Goal: Task Accomplishment & Management: Manage account settings

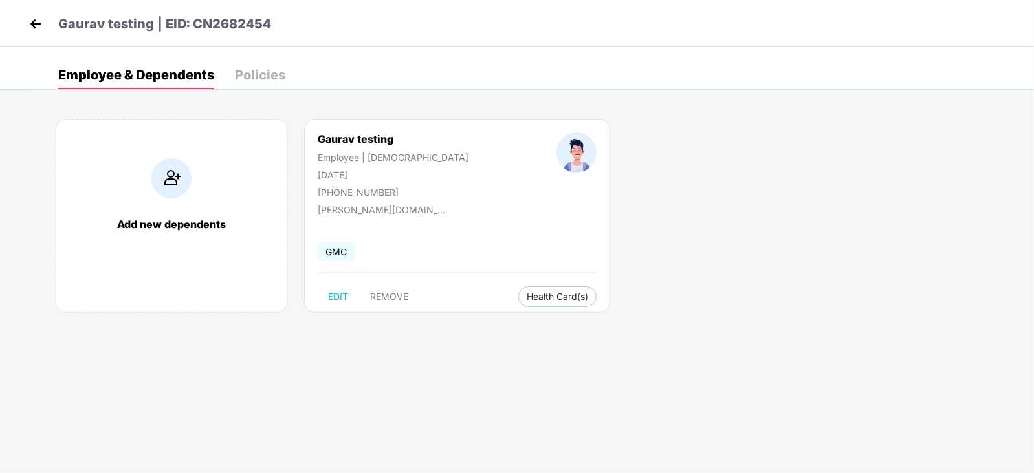
click at [39, 25] on img at bounding box center [35, 23] width 19 height 19
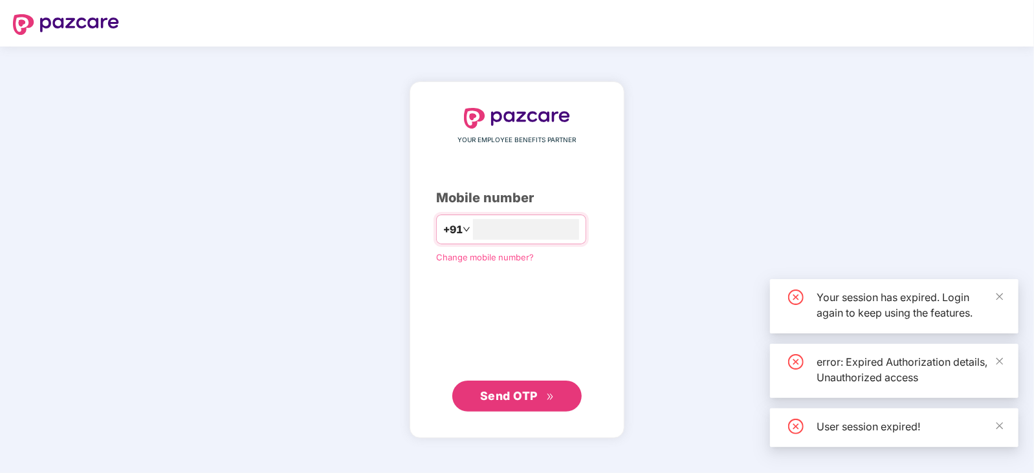
type input "****"
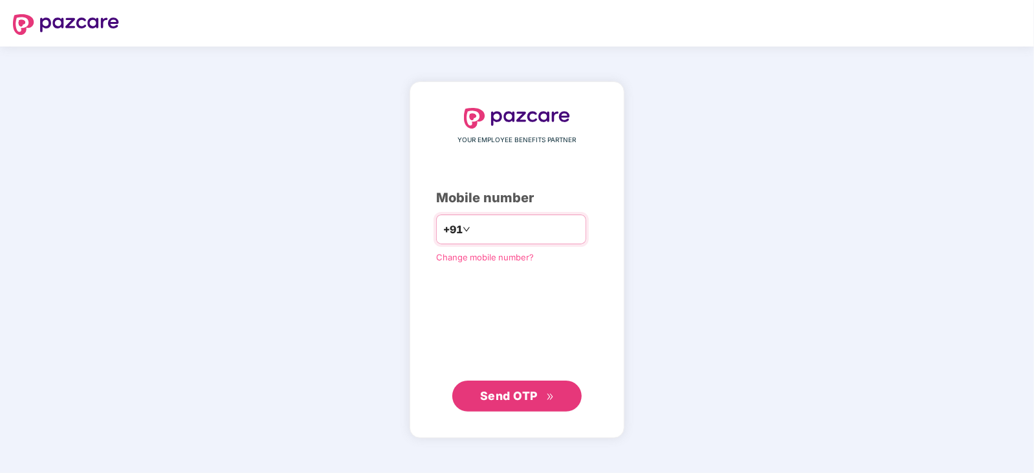
type input "**********"
click at [505, 389] on span "Send OTP" at bounding box center [509, 396] width 58 height 14
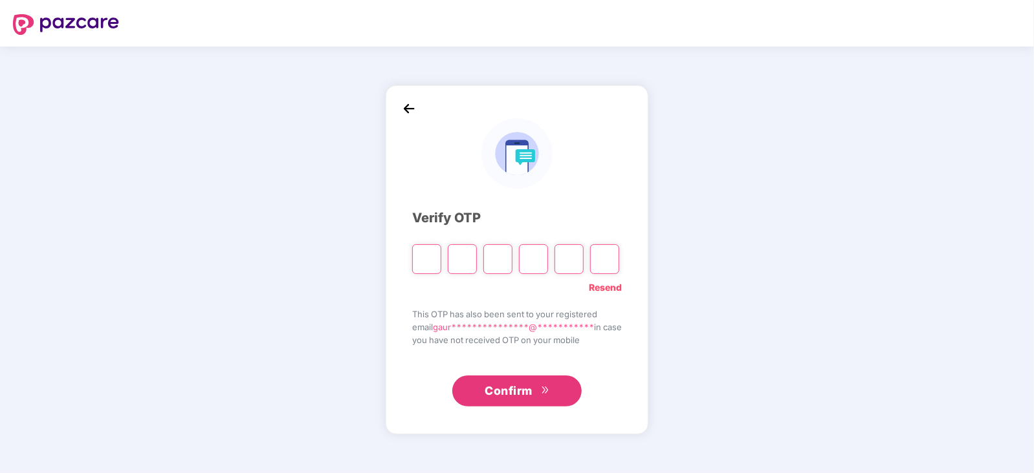
type input "*"
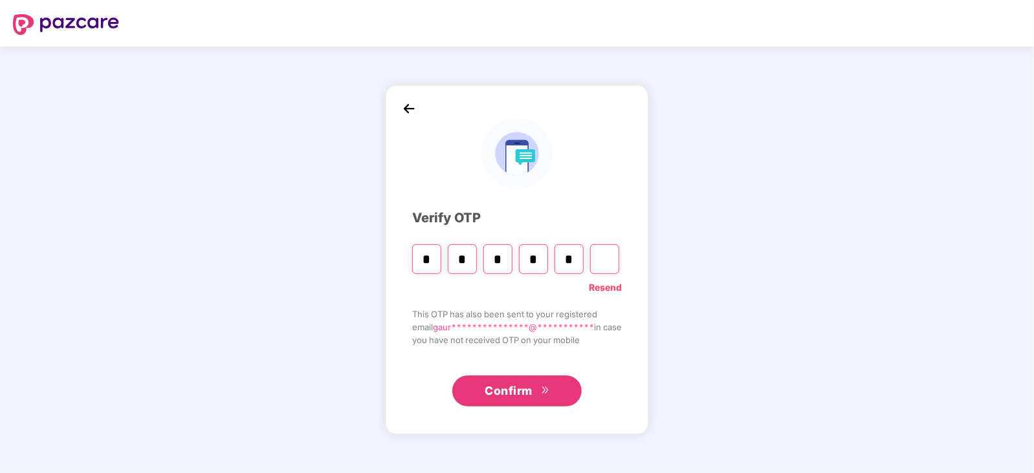
type input "*"
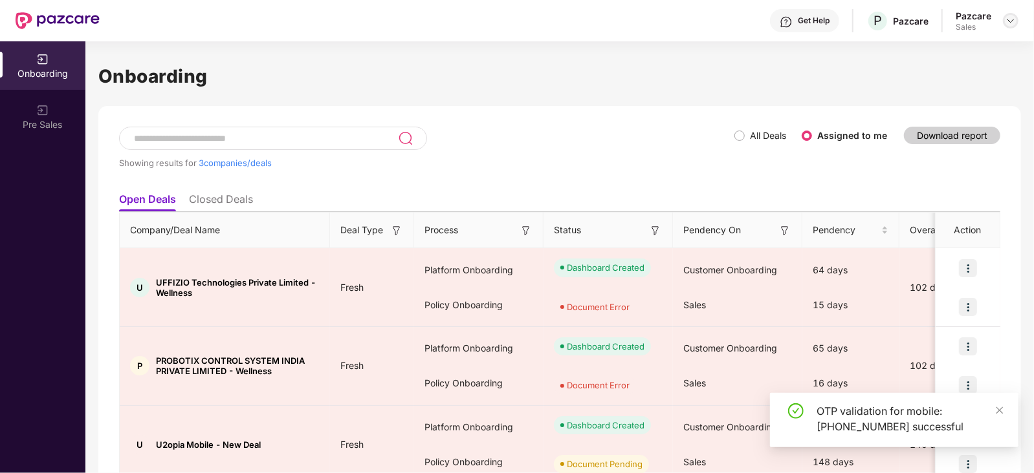
click at [1010, 18] on img at bounding box center [1010, 21] width 10 height 10
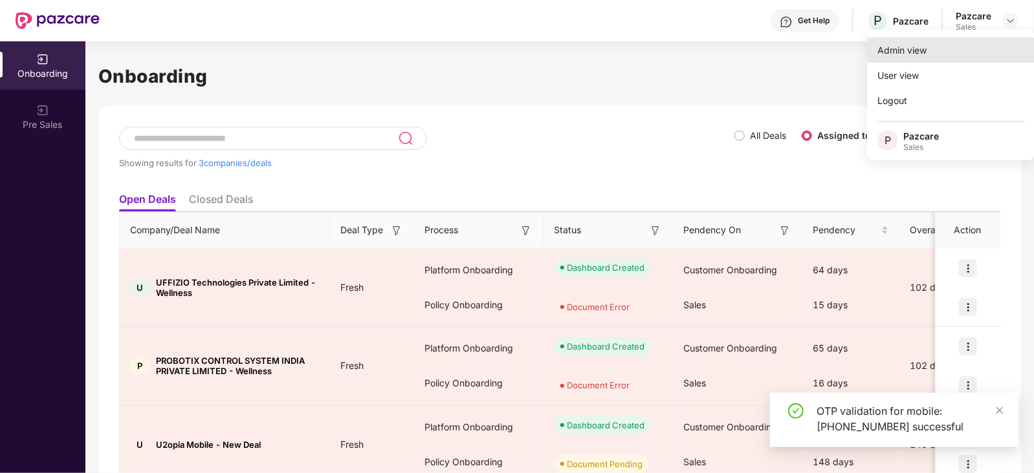
click at [934, 53] on div "Admin view" at bounding box center [951, 50] width 168 height 25
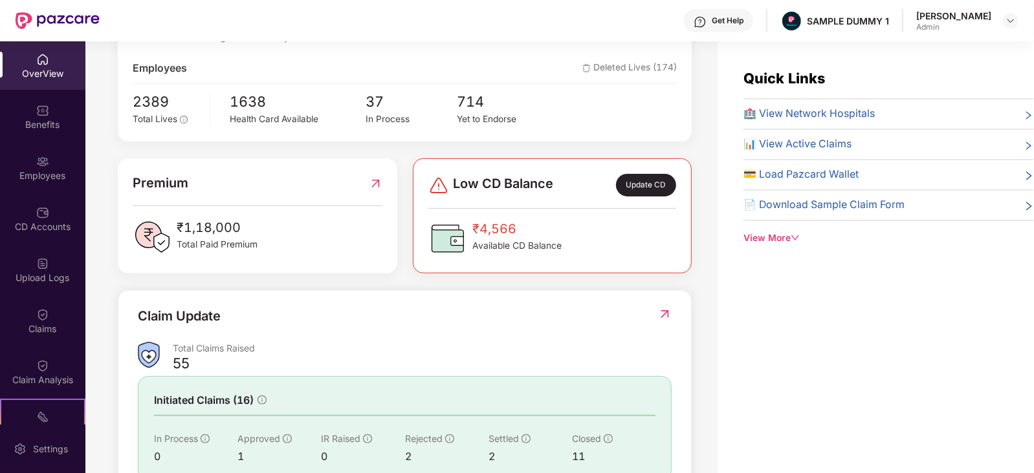
scroll to position [233, 0]
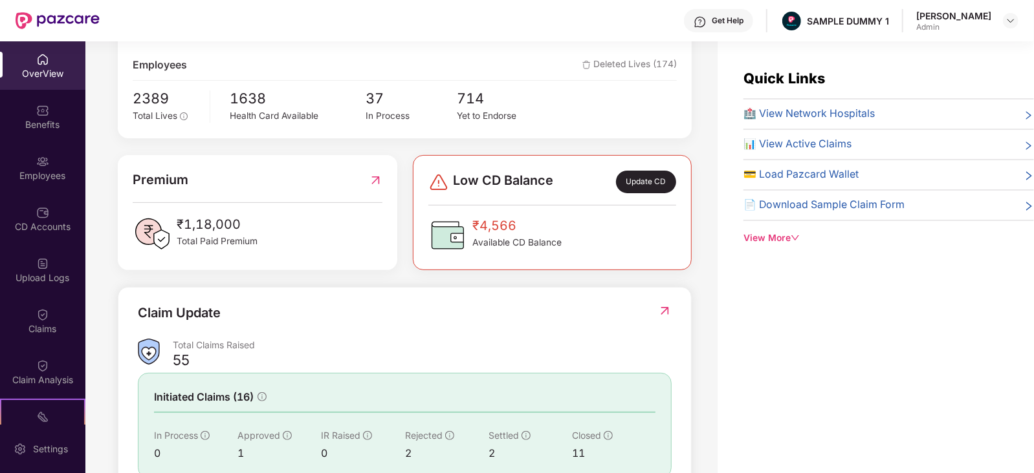
click at [202, 240] on span "Total Paid Premium" at bounding box center [217, 242] width 81 height 14
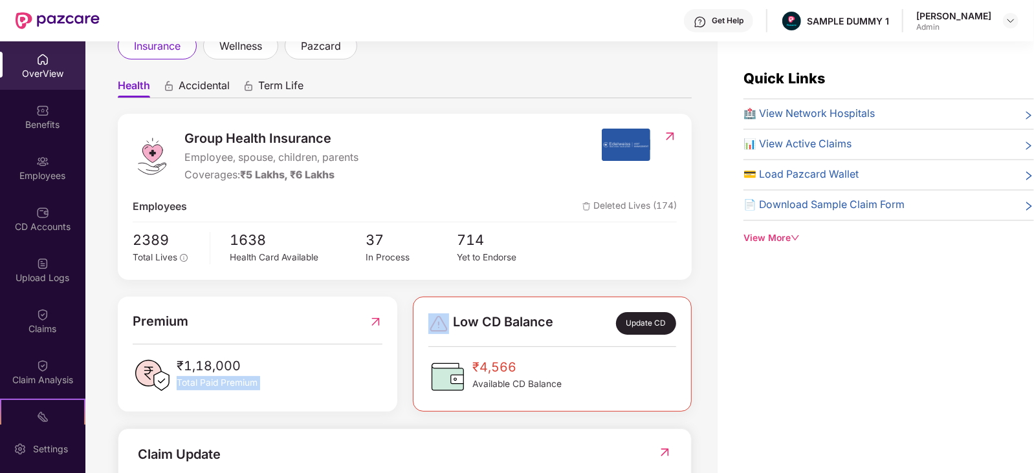
scroll to position [90, 0]
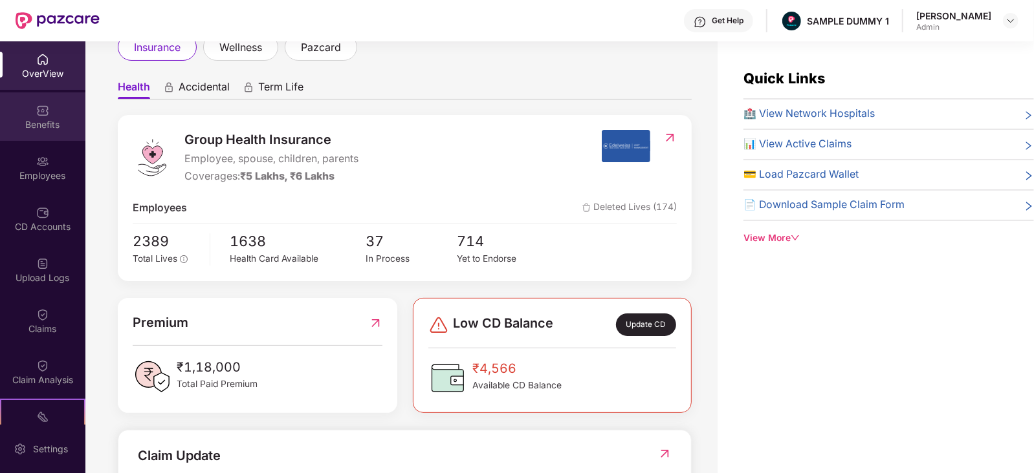
click at [32, 124] on div "Benefits" at bounding box center [42, 124] width 85 height 13
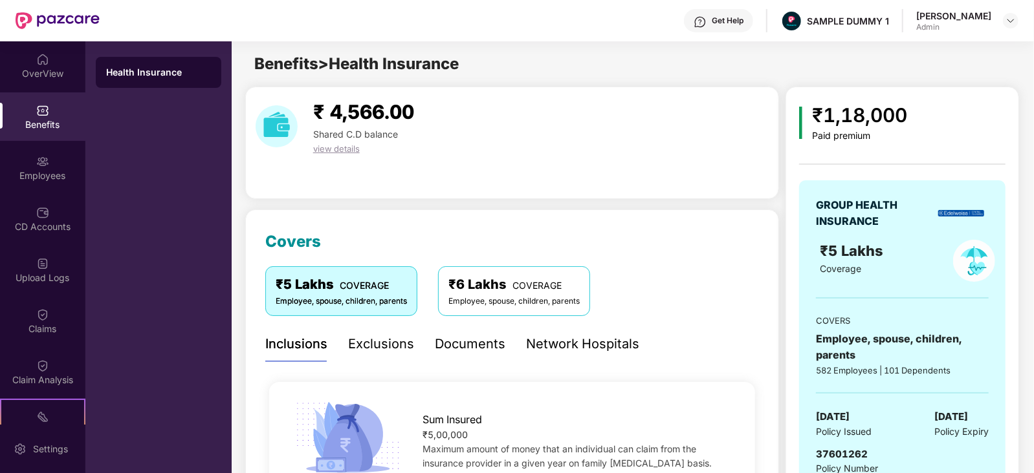
click at [368, 342] on div "Exclusions" at bounding box center [381, 344] width 66 height 20
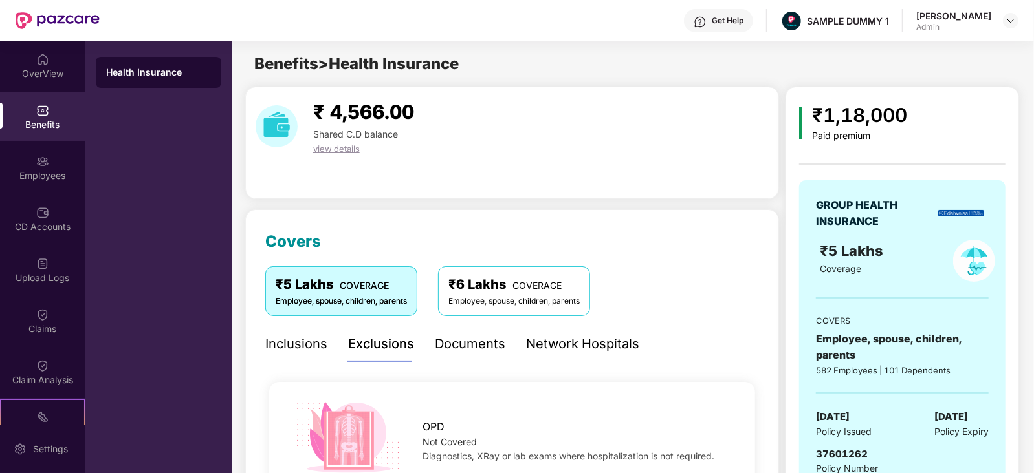
click at [461, 342] on div "Documents" at bounding box center [470, 344] width 71 height 20
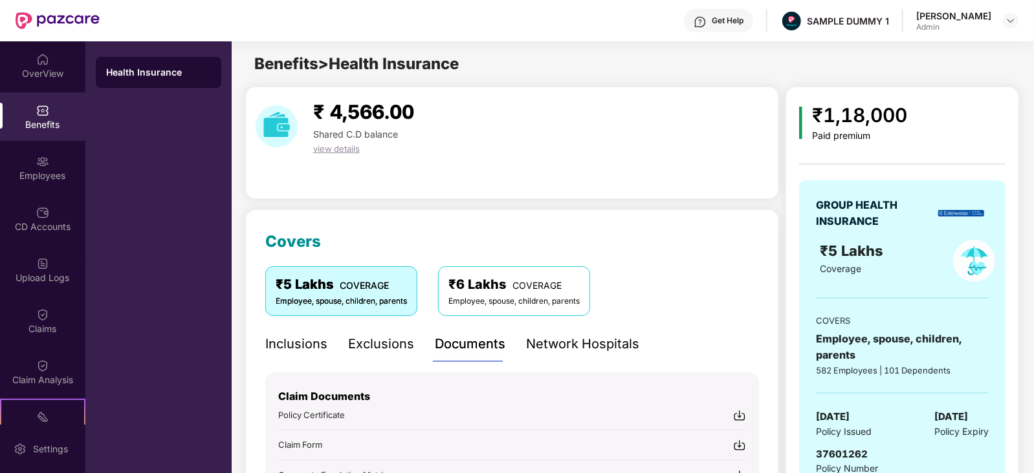
scroll to position [127, 0]
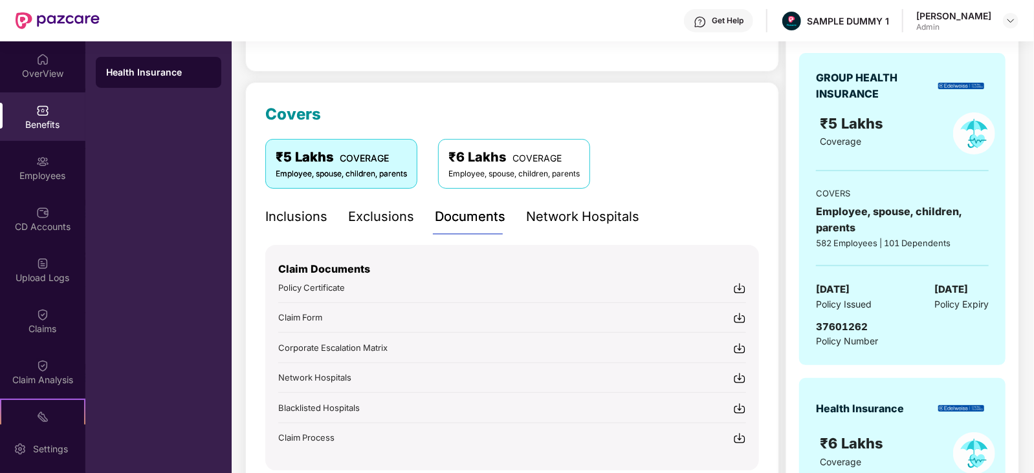
click at [740, 347] on img at bounding box center [739, 348] width 13 height 13
click at [598, 215] on div "Network Hospitals" at bounding box center [582, 217] width 113 height 20
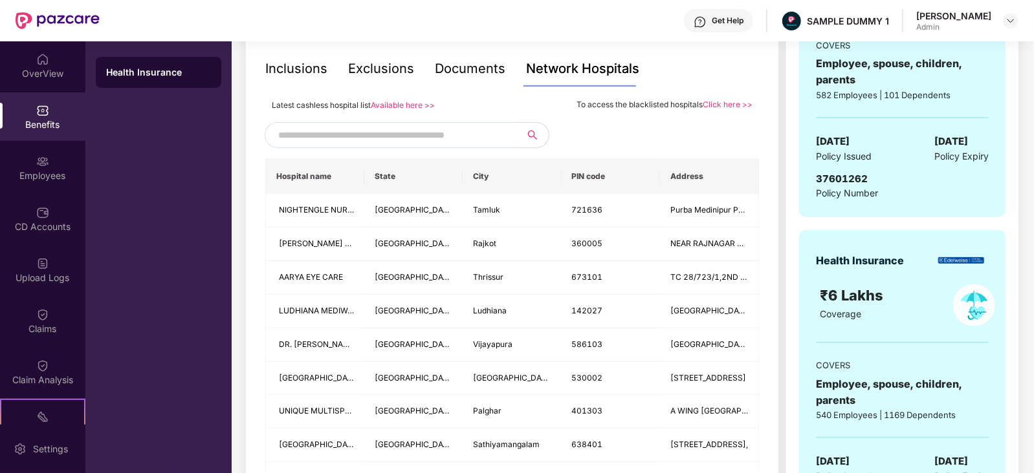
scroll to position [276, 0]
click at [470, 65] on div "Documents" at bounding box center [470, 68] width 71 height 20
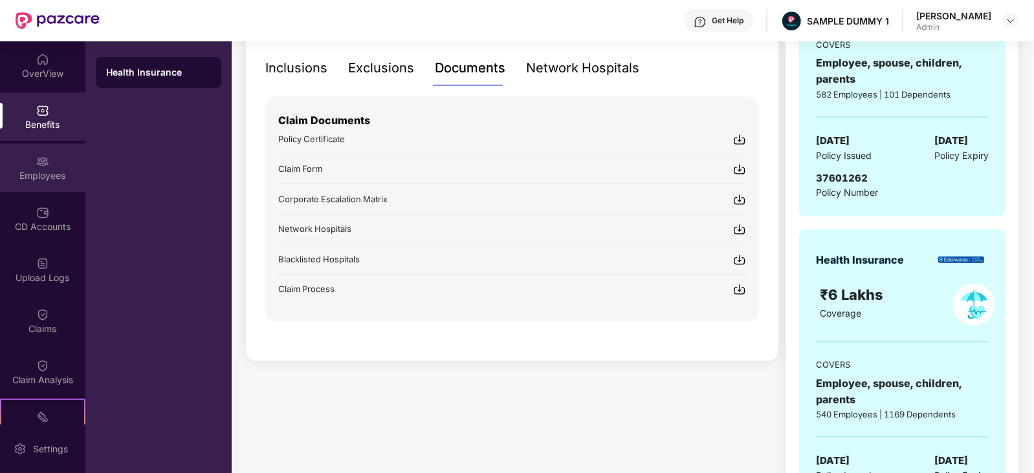
click at [35, 175] on div "Employees" at bounding box center [42, 175] width 85 height 13
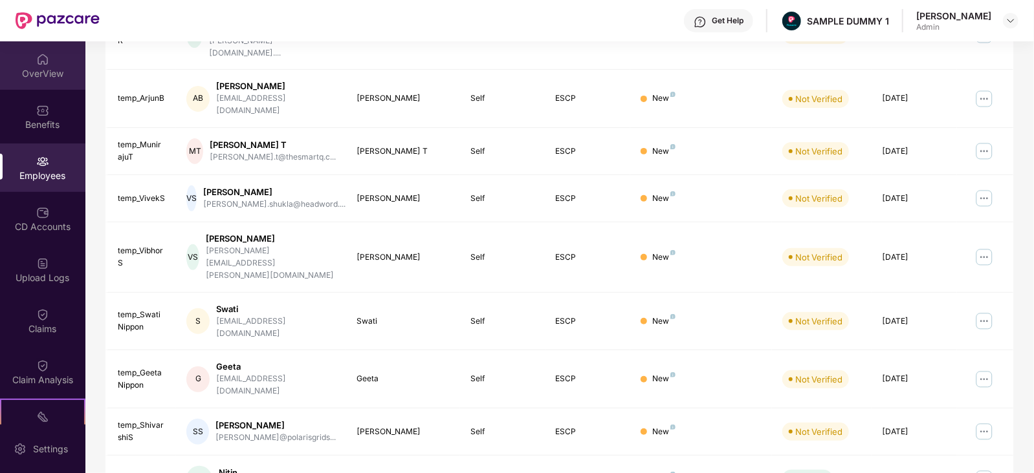
click at [31, 70] on div "OverView" at bounding box center [42, 73] width 85 height 13
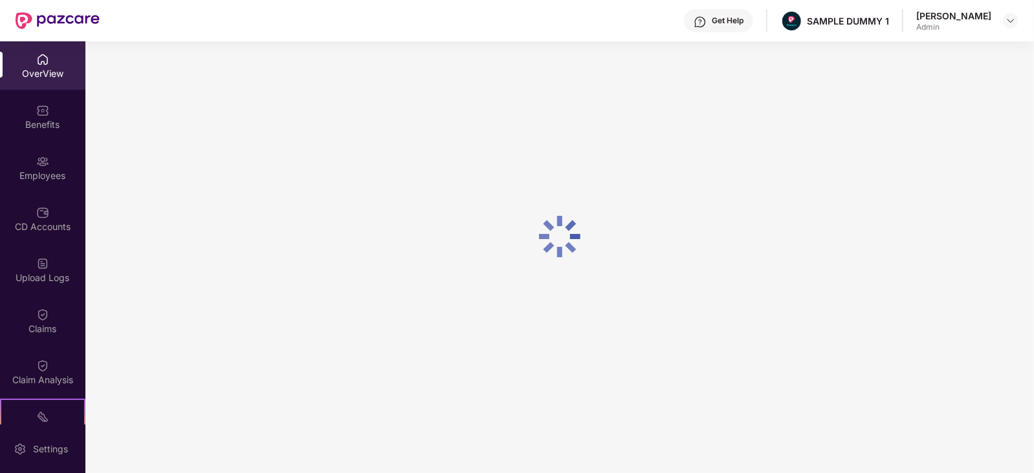
scroll to position [41, 0]
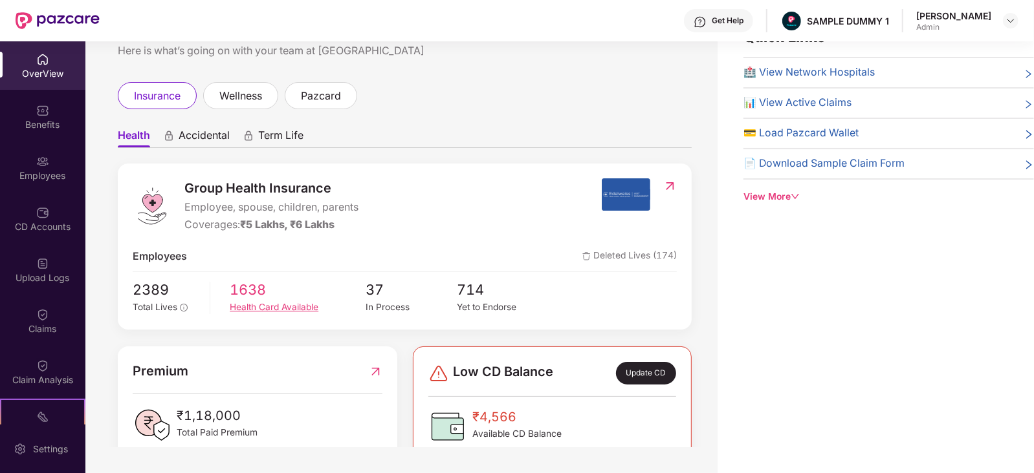
click at [260, 305] on div "Health Card Available" at bounding box center [298, 308] width 136 height 14
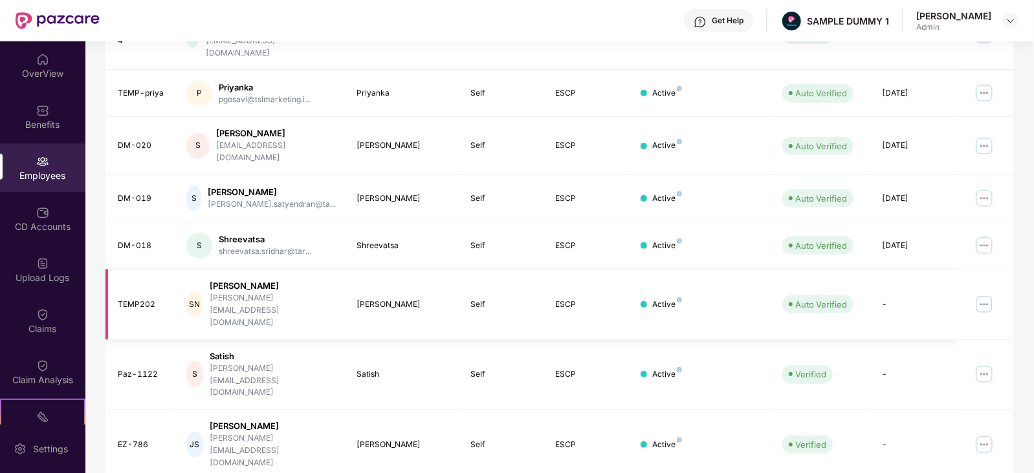
scroll to position [0, 0]
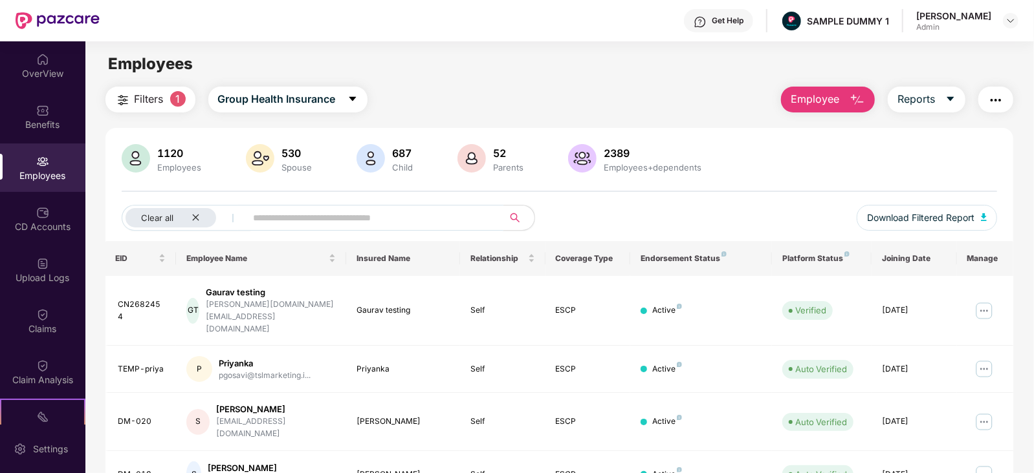
click at [391, 219] on input "text" at bounding box center [370, 217] width 232 height 19
click at [981, 301] on img at bounding box center [983, 311] width 21 height 21
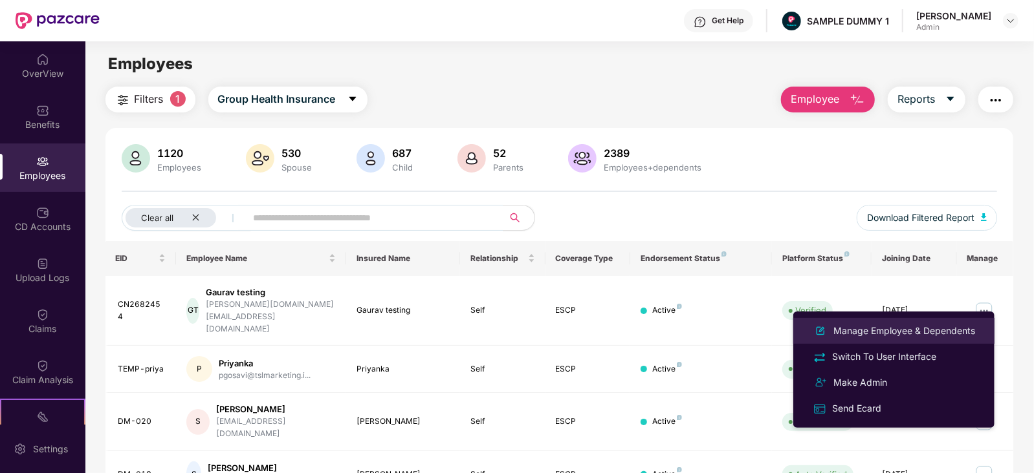
click at [861, 331] on div "Manage Employee & Dependents" at bounding box center [904, 331] width 147 height 14
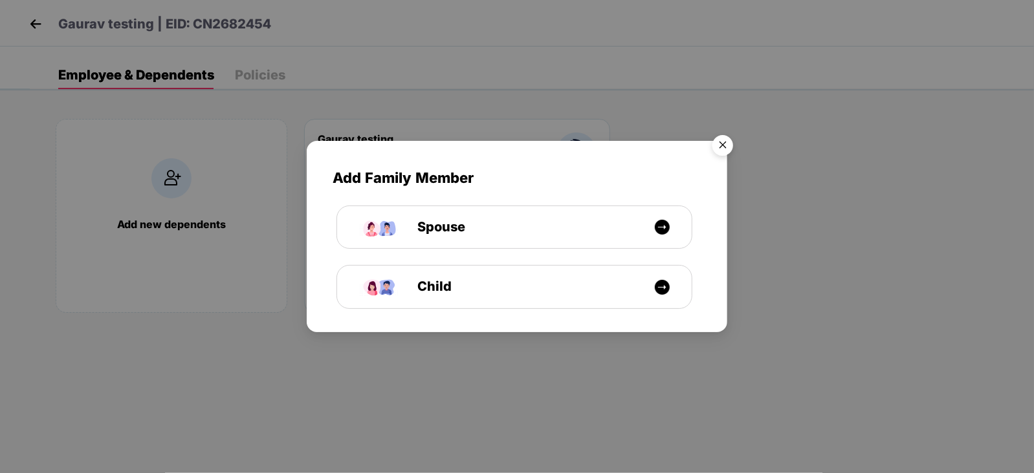
click at [721, 140] on img "Close" at bounding box center [722, 147] width 36 height 36
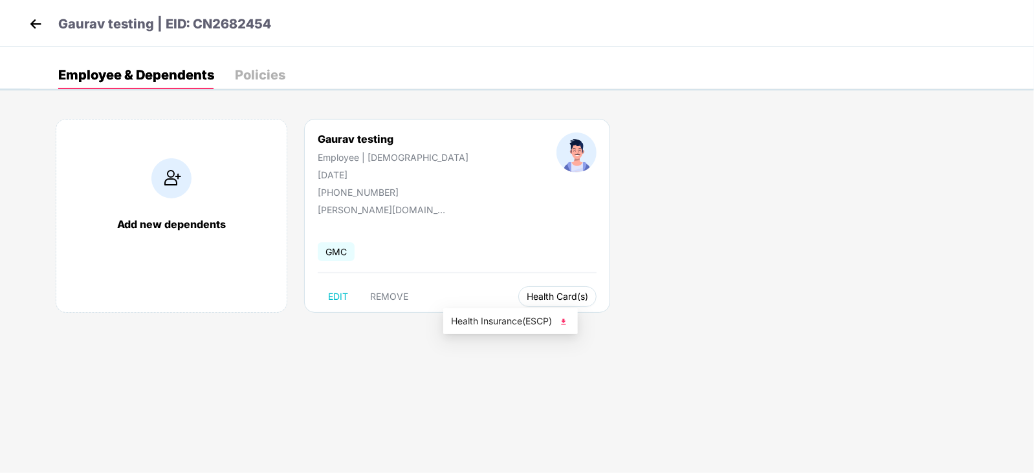
click at [518, 303] on button "Health Card(s)" at bounding box center [557, 297] width 78 height 21
click at [391, 296] on span "REMOVE" at bounding box center [389, 297] width 38 height 10
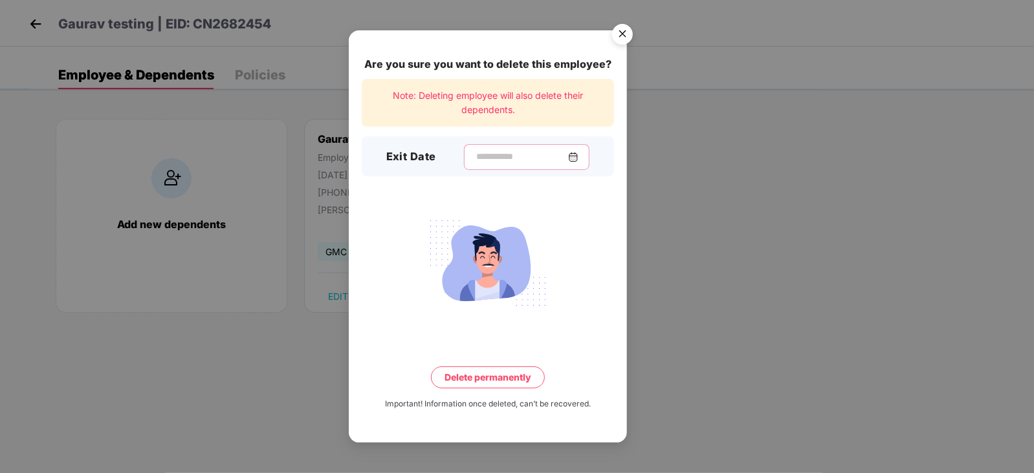
click at [493, 158] on input at bounding box center [521, 157] width 93 height 14
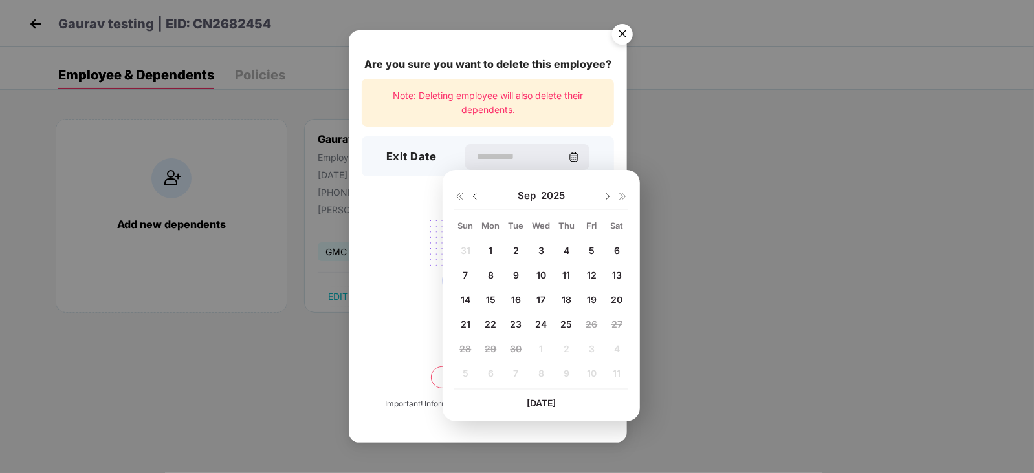
click at [861, 303] on div "Are you sure you want to delete this employee? Note: Deleting employee will als…" at bounding box center [517, 236] width 1034 height 473
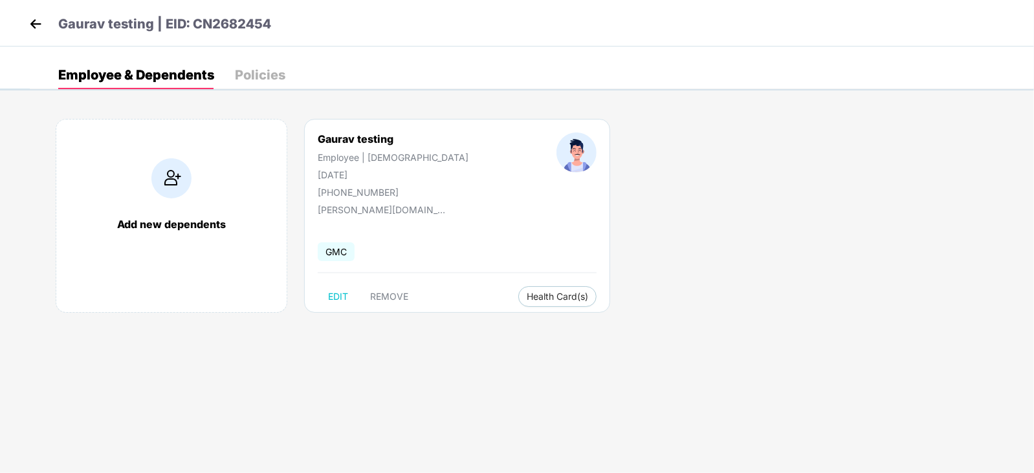
click at [31, 21] on img at bounding box center [35, 23] width 19 height 19
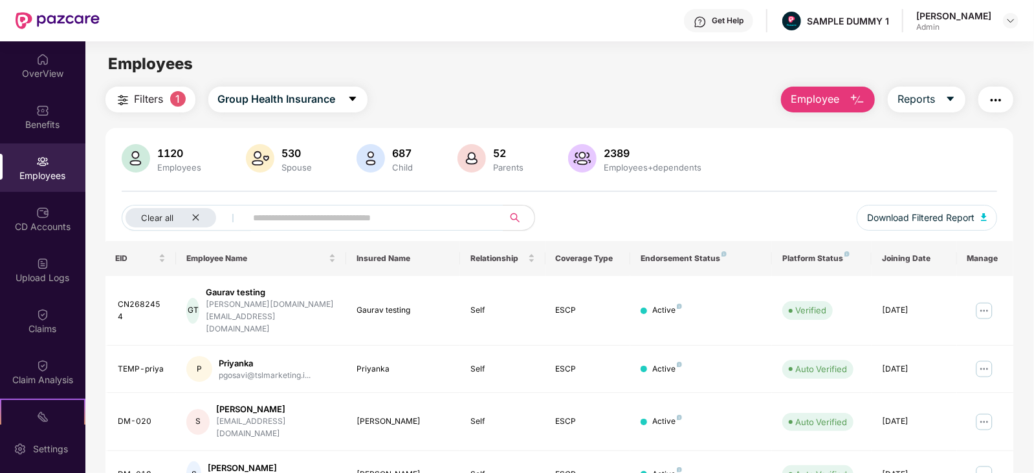
click at [840, 92] on button "Employee" at bounding box center [828, 100] width 94 height 26
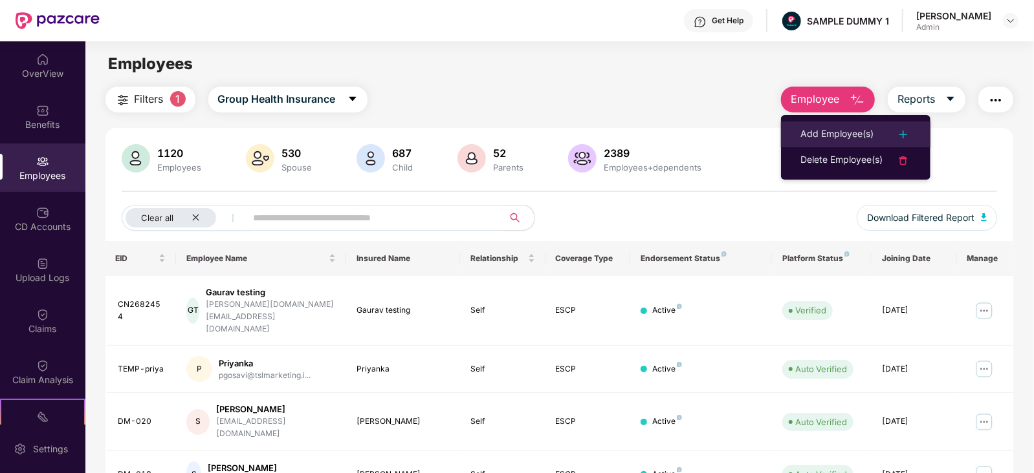
click at [858, 125] on li "Add Employee(s)" at bounding box center [855, 135] width 149 height 26
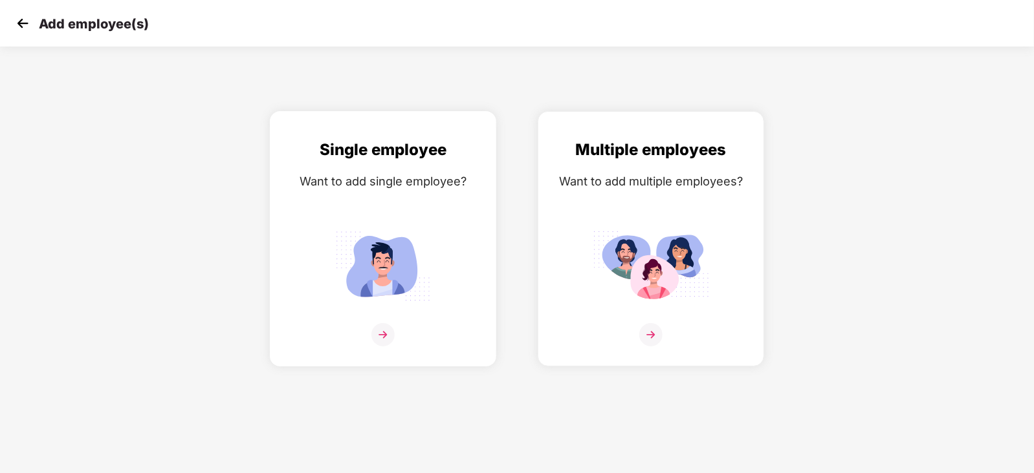
click at [382, 347] on img at bounding box center [382, 334] width 23 height 23
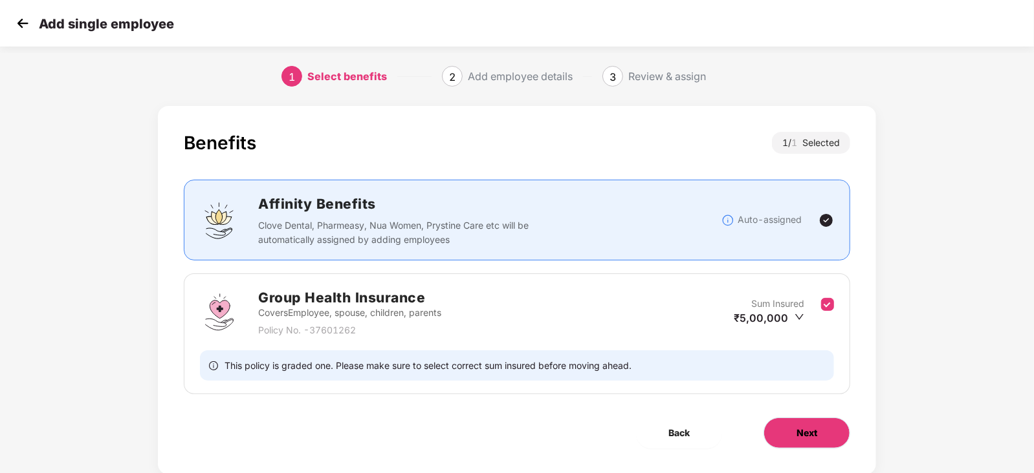
click at [815, 438] on span "Next" at bounding box center [806, 433] width 21 height 14
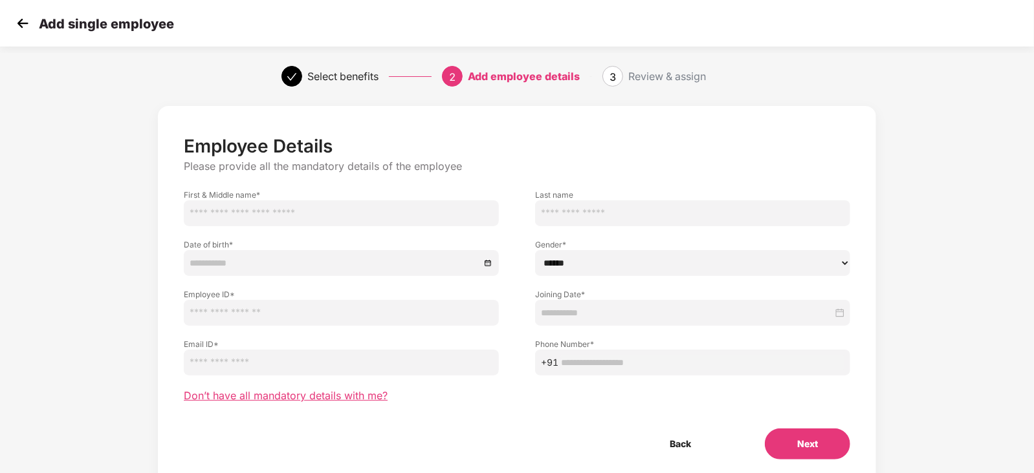
click at [288, 399] on span "Don’t have all mandatory details with me?" at bounding box center [286, 396] width 204 height 14
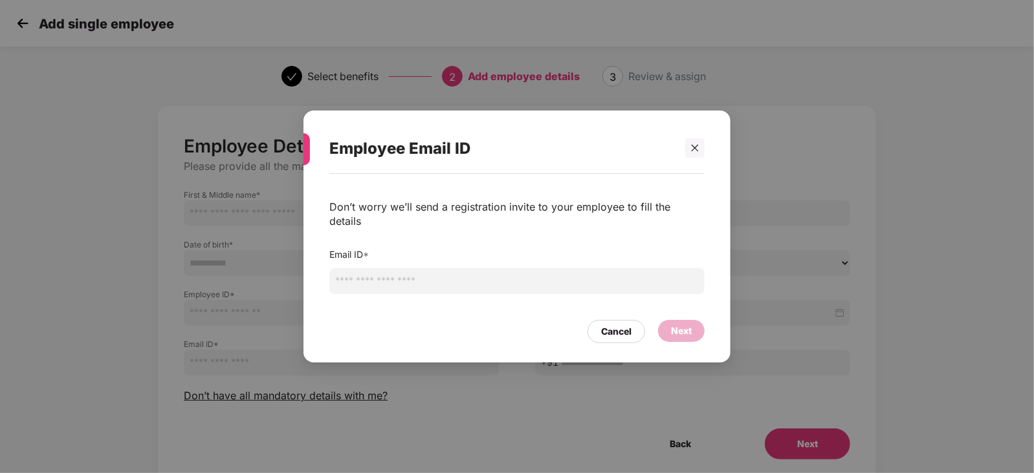
click at [404, 277] on input "email" at bounding box center [516, 281] width 375 height 26
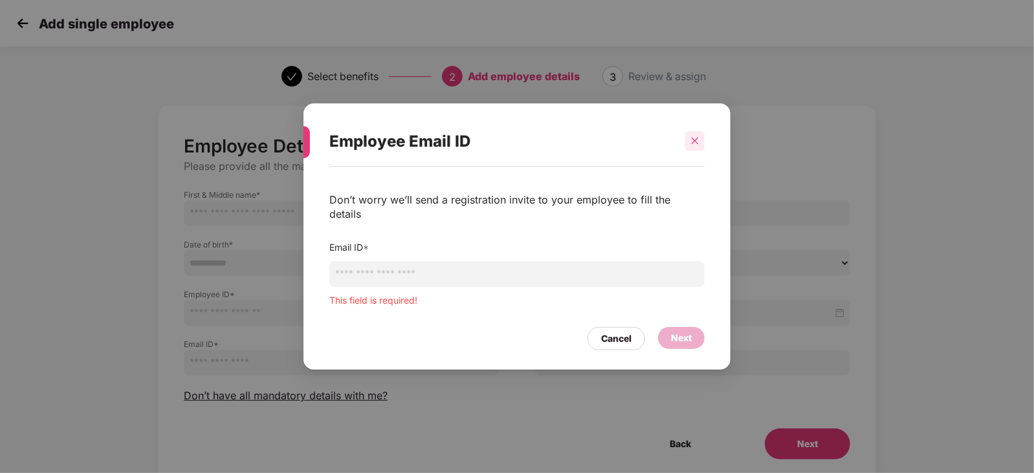
click at [699, 149] on div at bounding box center [694, 140] width 19 height 19
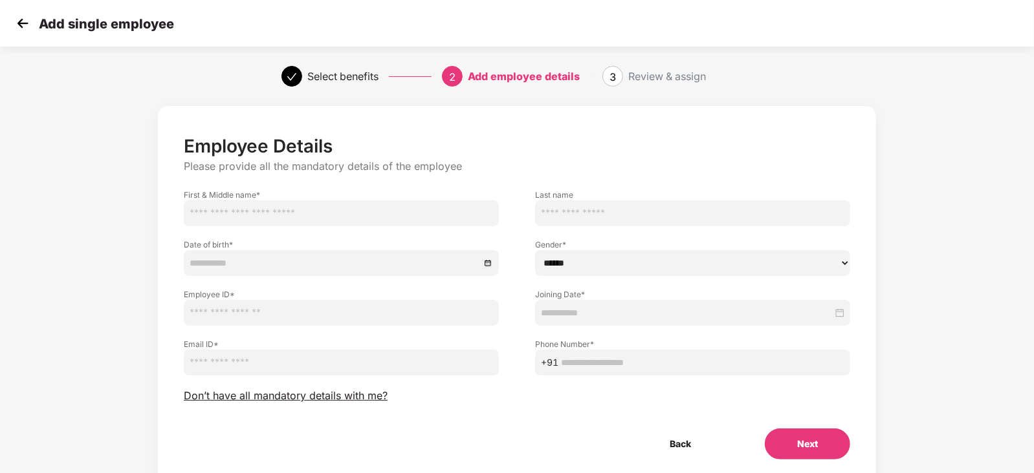
click at [13, 27] on img at bounding box center [22, 23] width 19 height 19
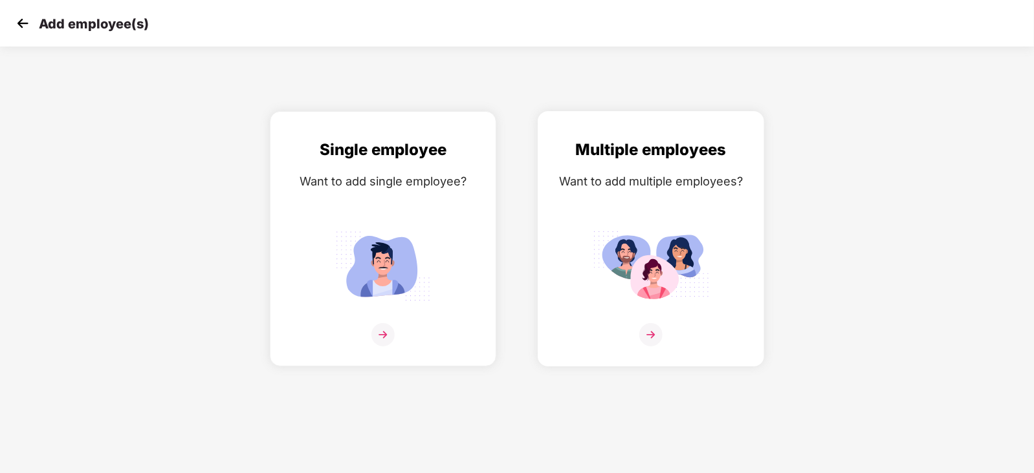
click at [627, 307] on img at bounding box center [650, 266] width 116 height 81
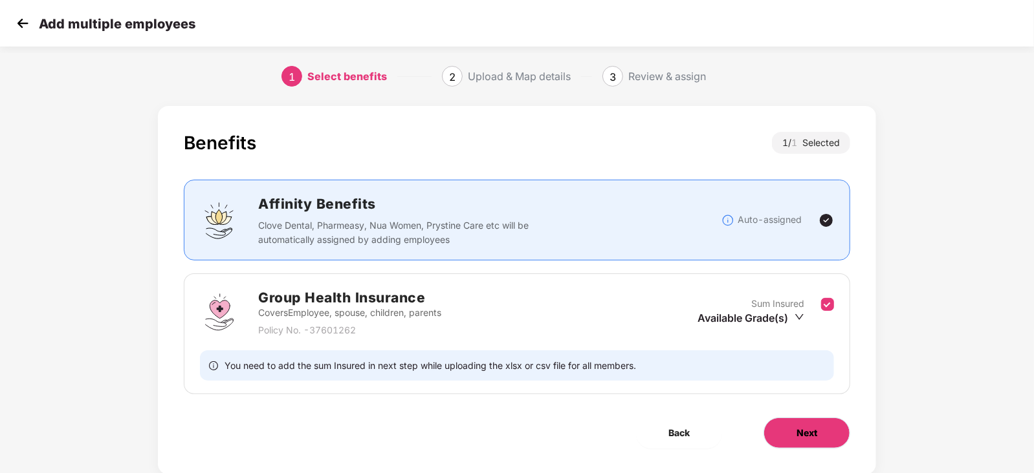
click at [836, 435] on button "Next" at bounding box center [806, 433] width 87 height 31
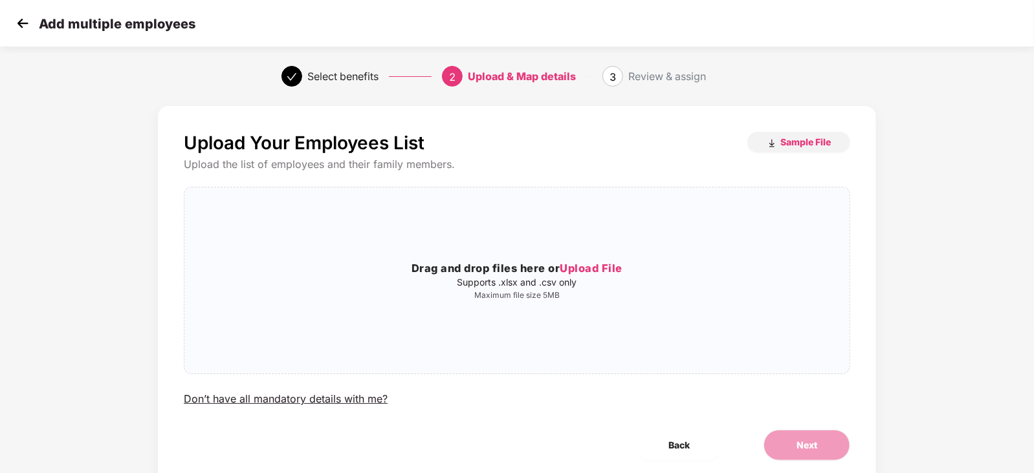
click at [15, 30] on img at bounding box center [22, 23] width 19 height 19
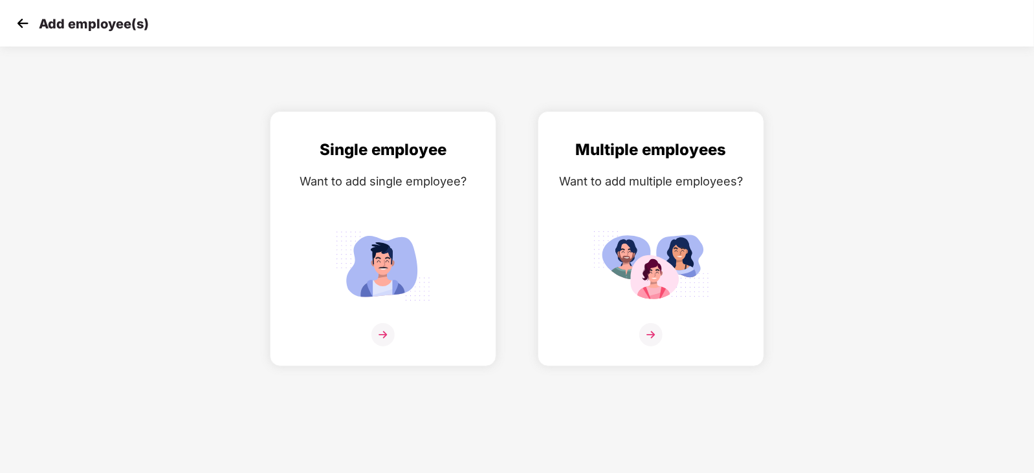
click at [15, 30] on img at bounding box center [22, 23] width 19 height 19
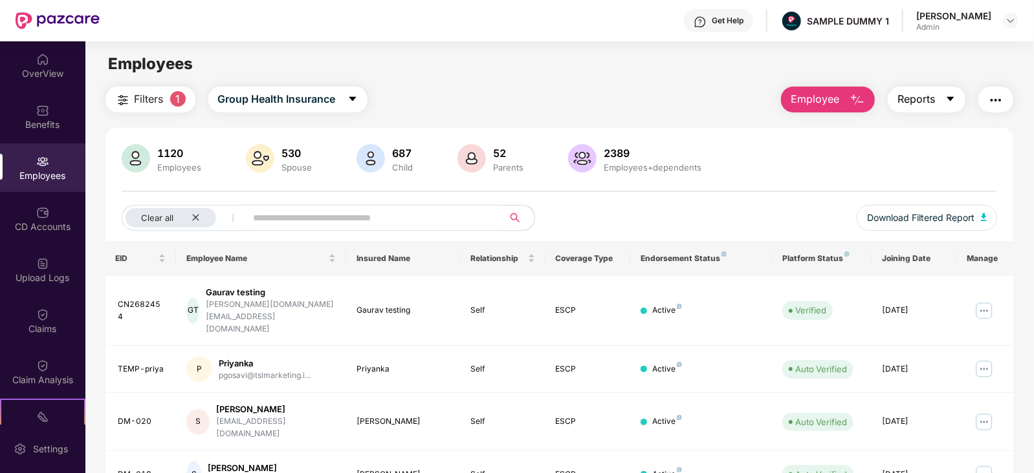
click at [930, 98] on span "Reports" at bounding box center [916, 99] width 38 height 16
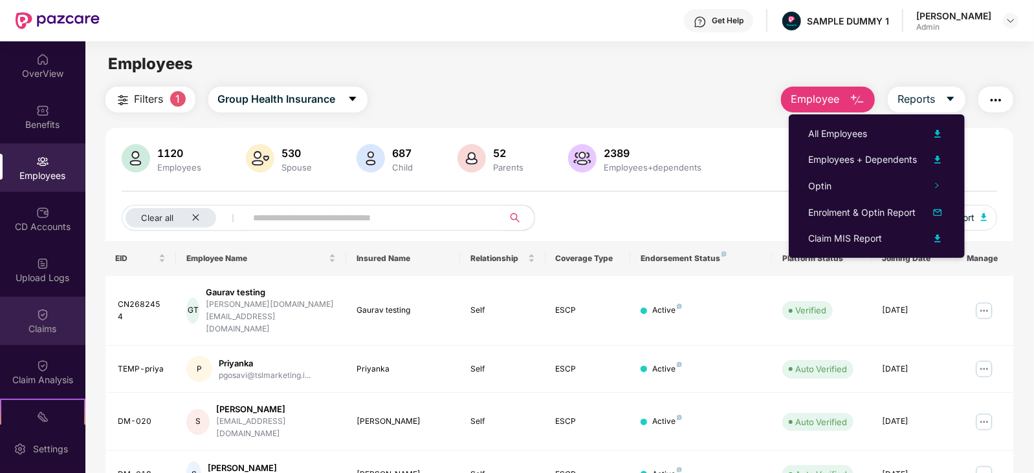
click at [49, 327] on div "Claims" at bounding box center [42, 329] width 85 height 13
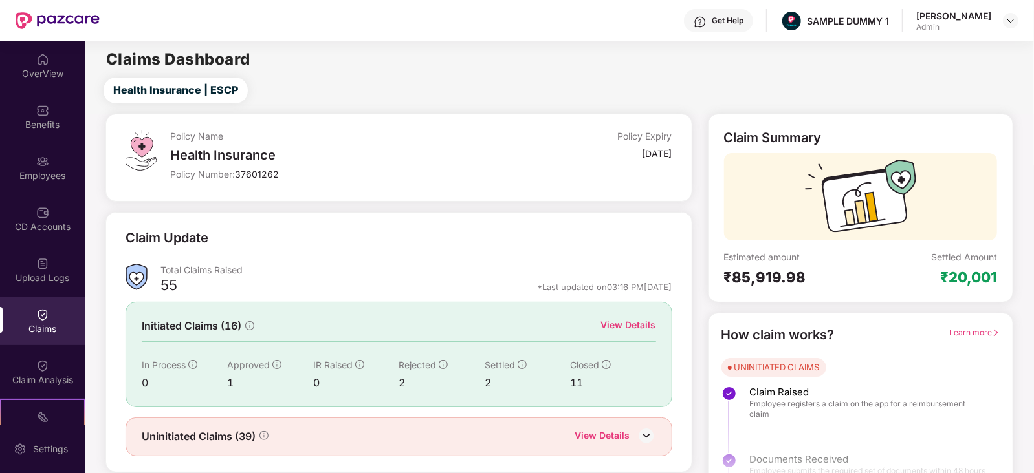
click at [25, 208] on div "CD Accounts" at bounding box center [42, 219] width 85 height 49
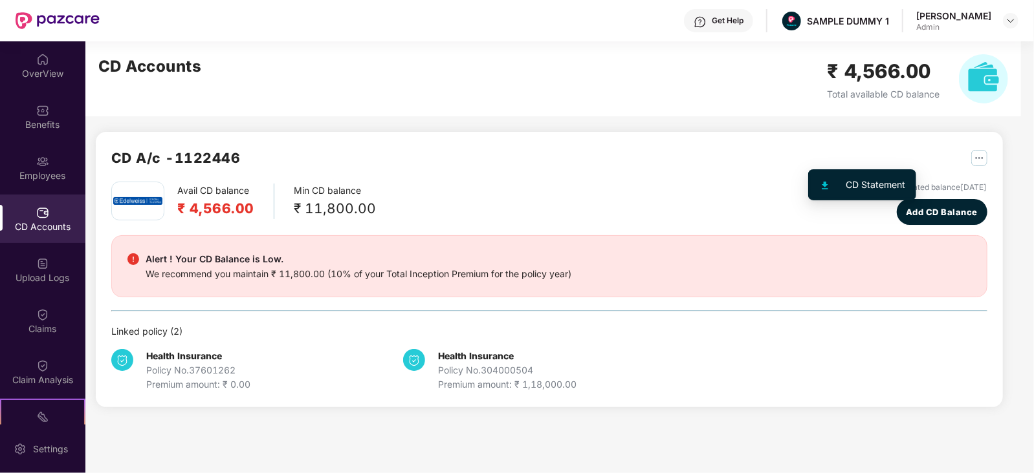
click at [971, 157] on img "button" at bounding box center [979, 158] width 16 height 16
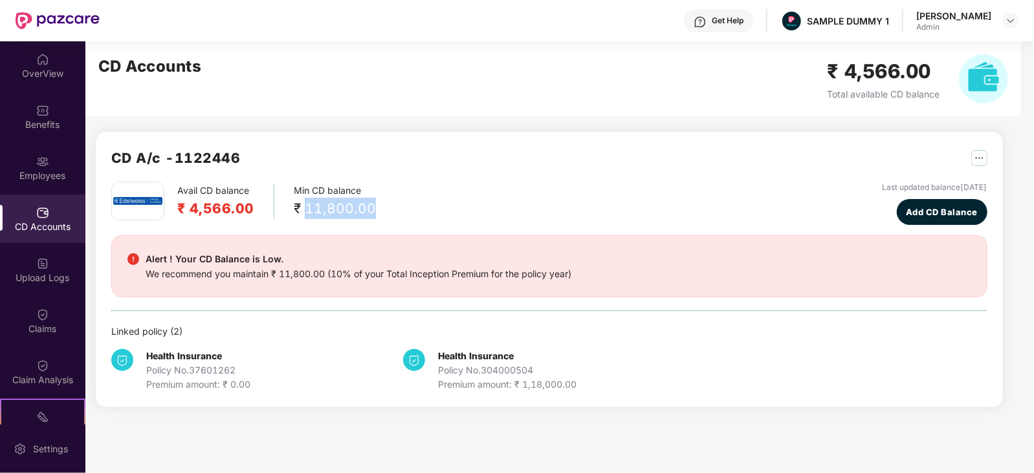
drag, startPoint x: 302, startPoint y: 207, endPoint x: 399, endPoint y: 214, distance: 97.3
click at [399, 214] on div "Avail CD balance ₹ 4,566.00 Min CD balance ₹ 11,800.00 Last updated balance [DA…" at bounding box center [549, 203] width 876 height 43
